Goal: Task Accomplishment & Management: Use online tool/utility

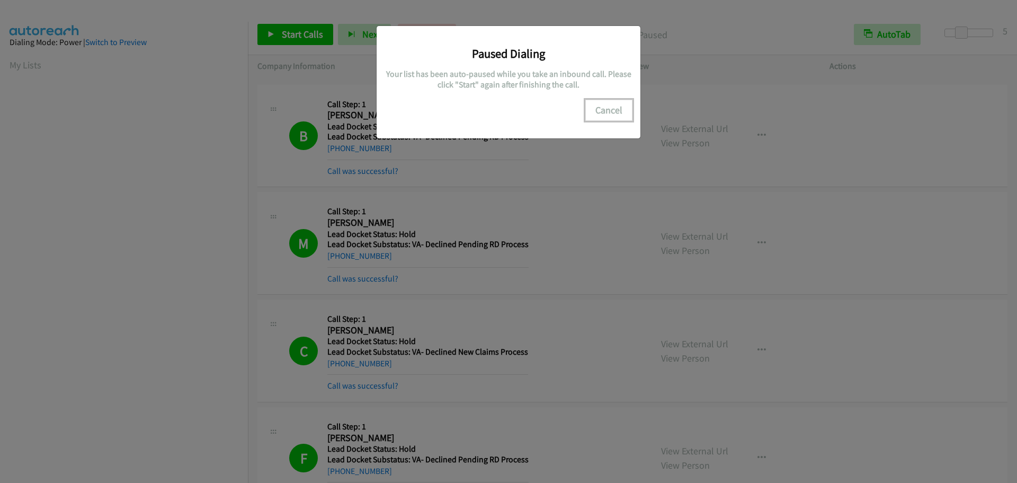
click at [617, 111] on button "Cancel" at bounding box center [608, 110] width 47 height 21
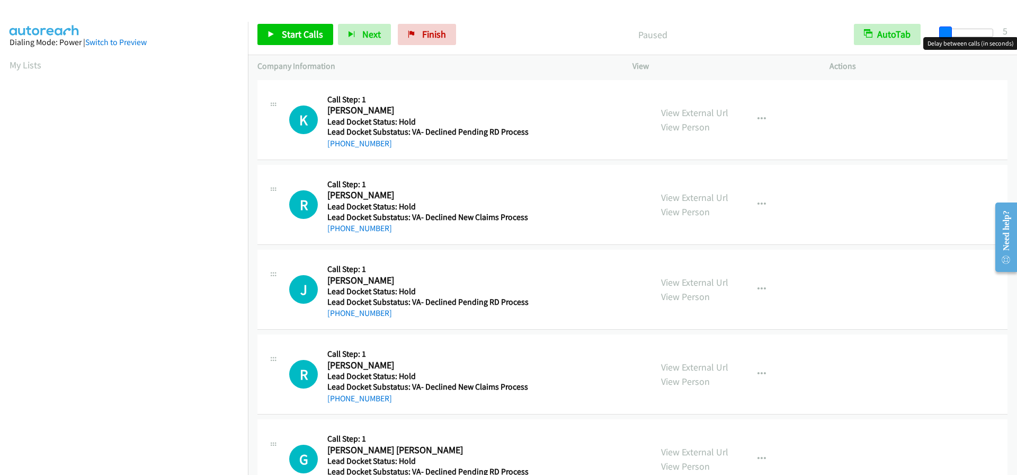
click at [948, 38] on body "Start Calls Pause Next Finish Paused AutoTab AutoTab 5 Company Information Info…" at bounding box center [508, 25] width 1017 height 50
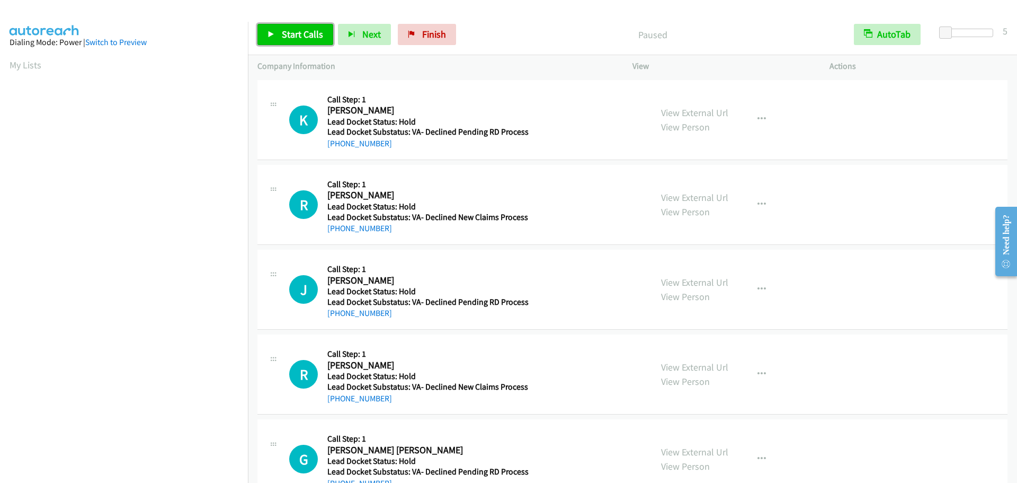
click at [312, 33] on span "Start Calls" at bounding box center [302, 34] width 41 height 12
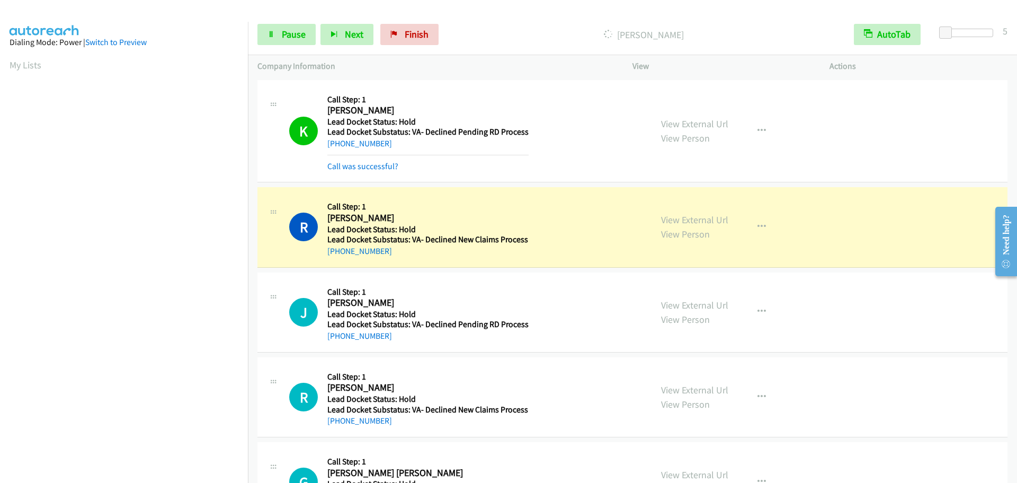
scroll to position [112, 0]
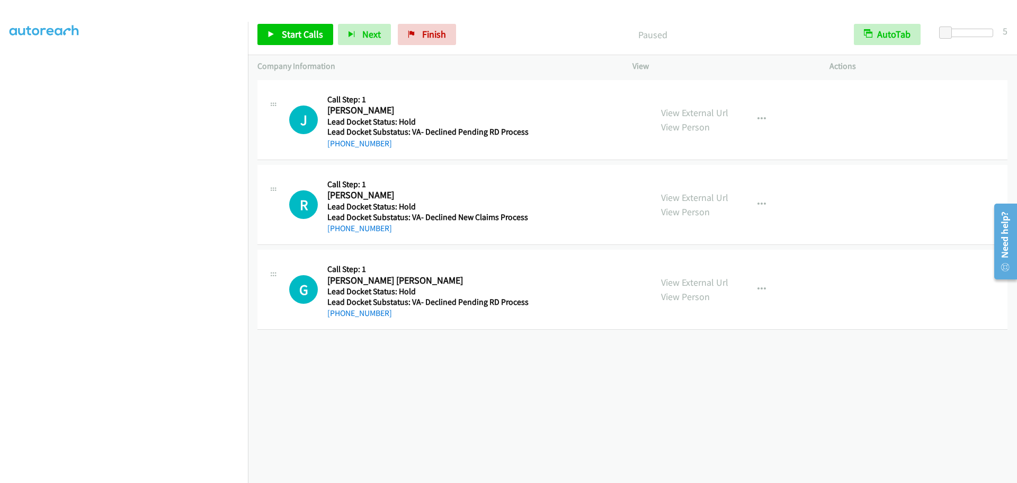
scroll to position [111, 0]
click at [304, 36] on span "Start Calls" at bounding box center [302, 34] width 41 height 12
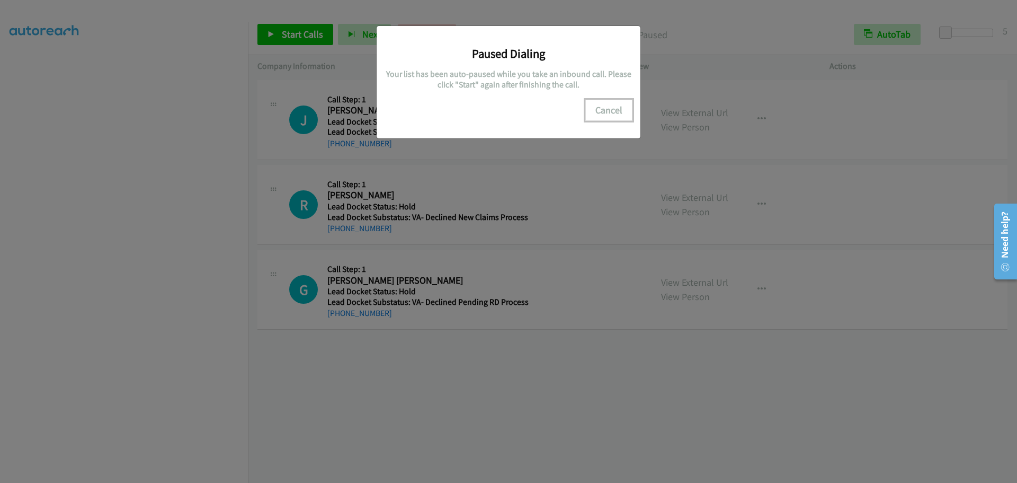
click at [613, 103] on button "Cancel" at bounding box center [608, 110] width 47 height 21
click at [607, 101] on button "Cancel" at bounding box center [608, 110] width 47 height 21
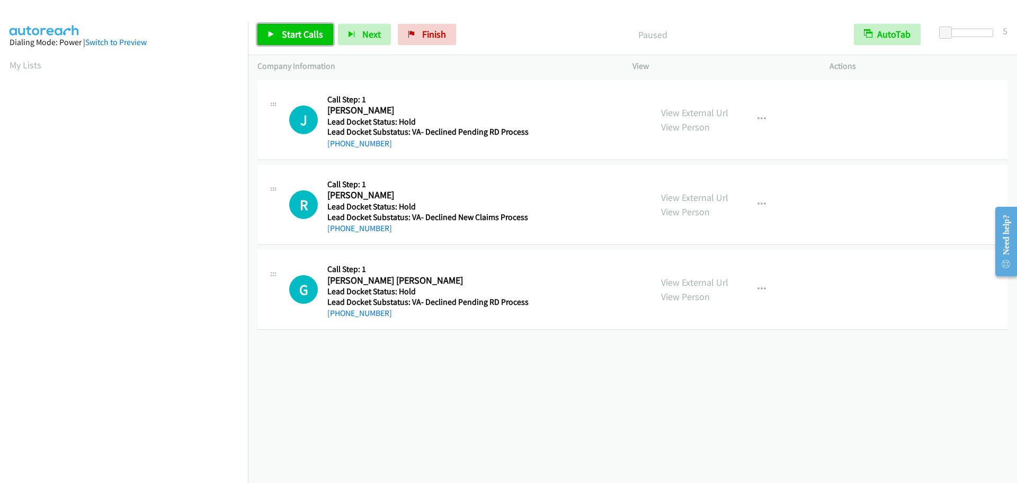
click at [293, 33] on span "Start Calls" at bounding box center [302, 34] width 41 height 12
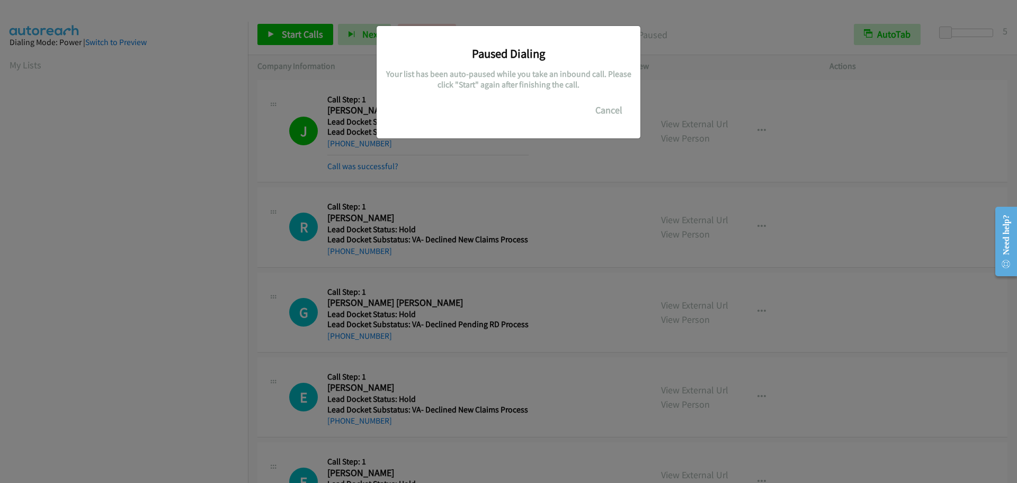
scroll to position [112, 0]
click at [604, 107] on button "Cancel" at bounding box center [608, 110] width 47 height 21
drag, startPoint x: 632, startPoint y: 109, endPoint x: 627, endPoint y: 112, distance: 5.7
click at [631, 109] on button "Cancel" at bounding box center [608, 110] width 47 height 21
click at [547, 90] on div "Paused Dialing Your list has been auto-paused while you take an inbound call. P…" at bounding box center [509, 77] width 248 height 87
